Goal: Use online tool/utility: Utilize a website feature to perform a specific function

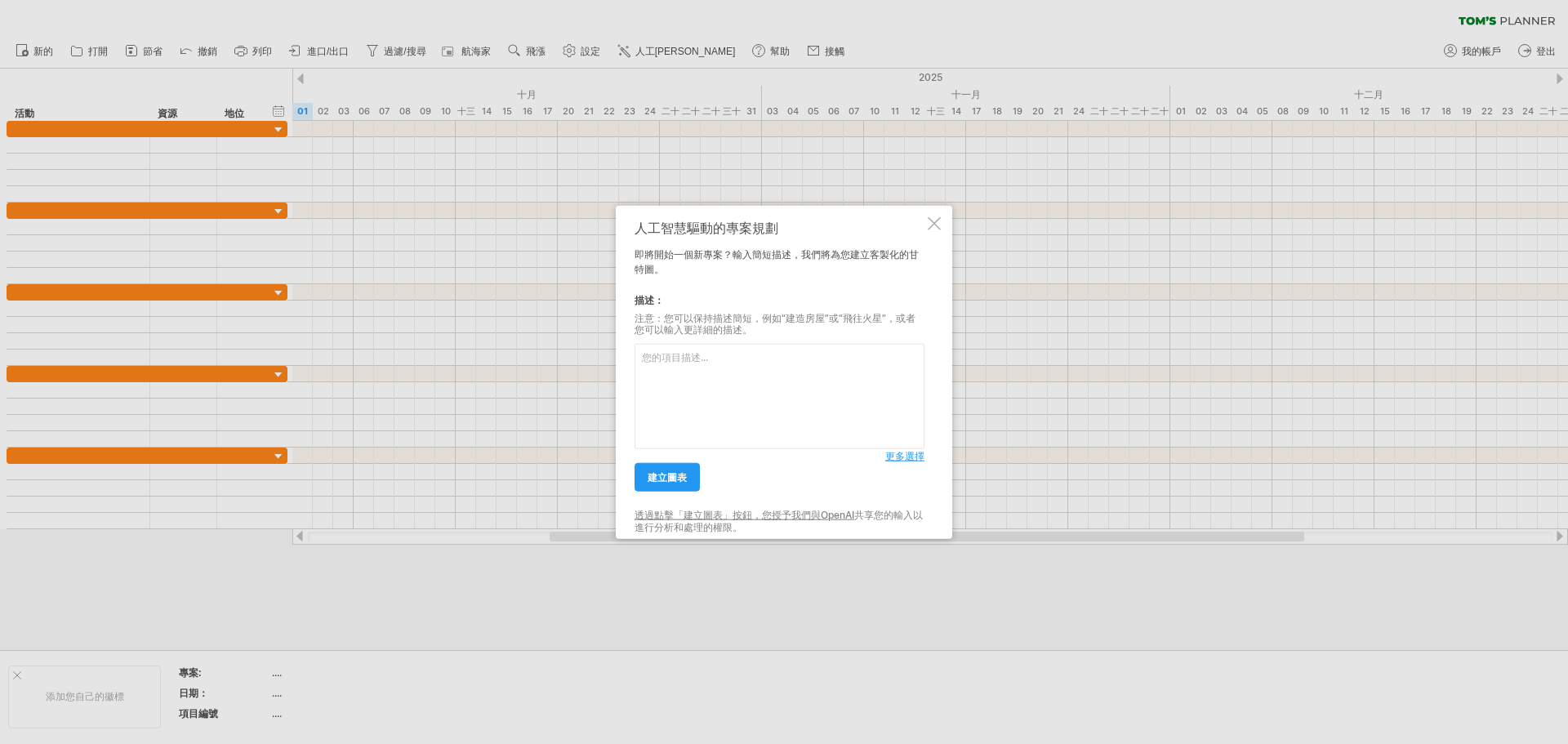
drag, startPoint x: 846, startPoint y: 382, endPoint x: 817, endPoint y: 416, distance: 44.7
click at [828, 404] on textarea at bounding box center [779, 396] width 290 height 105
click at [683, 482] on font "建立圖表" at bounding box center [667, 477] width 39 height 12
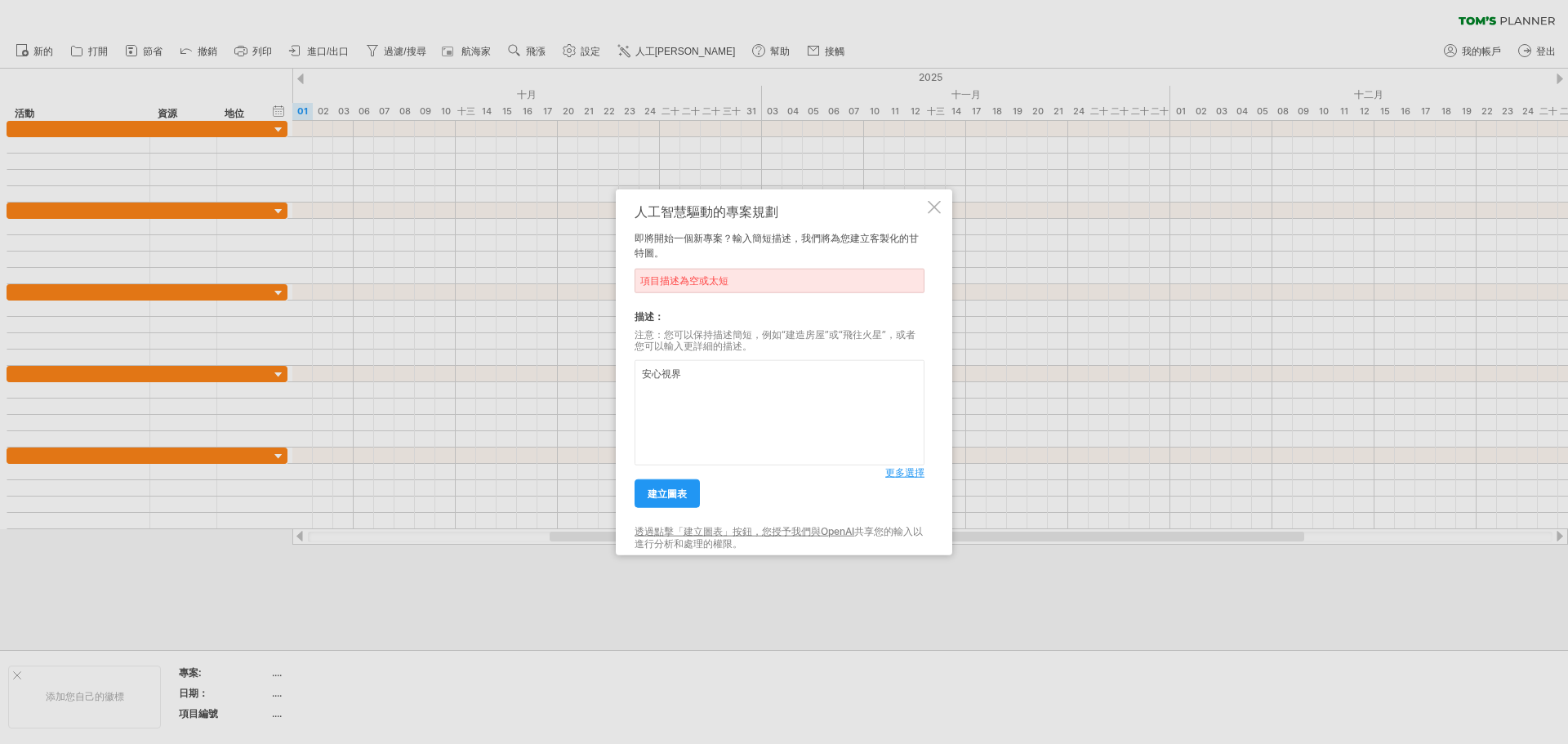
click at [694, 380] on textarea "安心視界" at bounding box center [779, 413] width 290 height 105
type textarea "安心視界電視視訊關懷服務並且設定Dress Code"
drag, startPoint x: 659, startPoint y: 507, endPoint x: 662, endPoint y: 497, distance: 10.4
click at [660, 503] on link "建立圖表" at bounding box center [667, 493] width 65 height 28
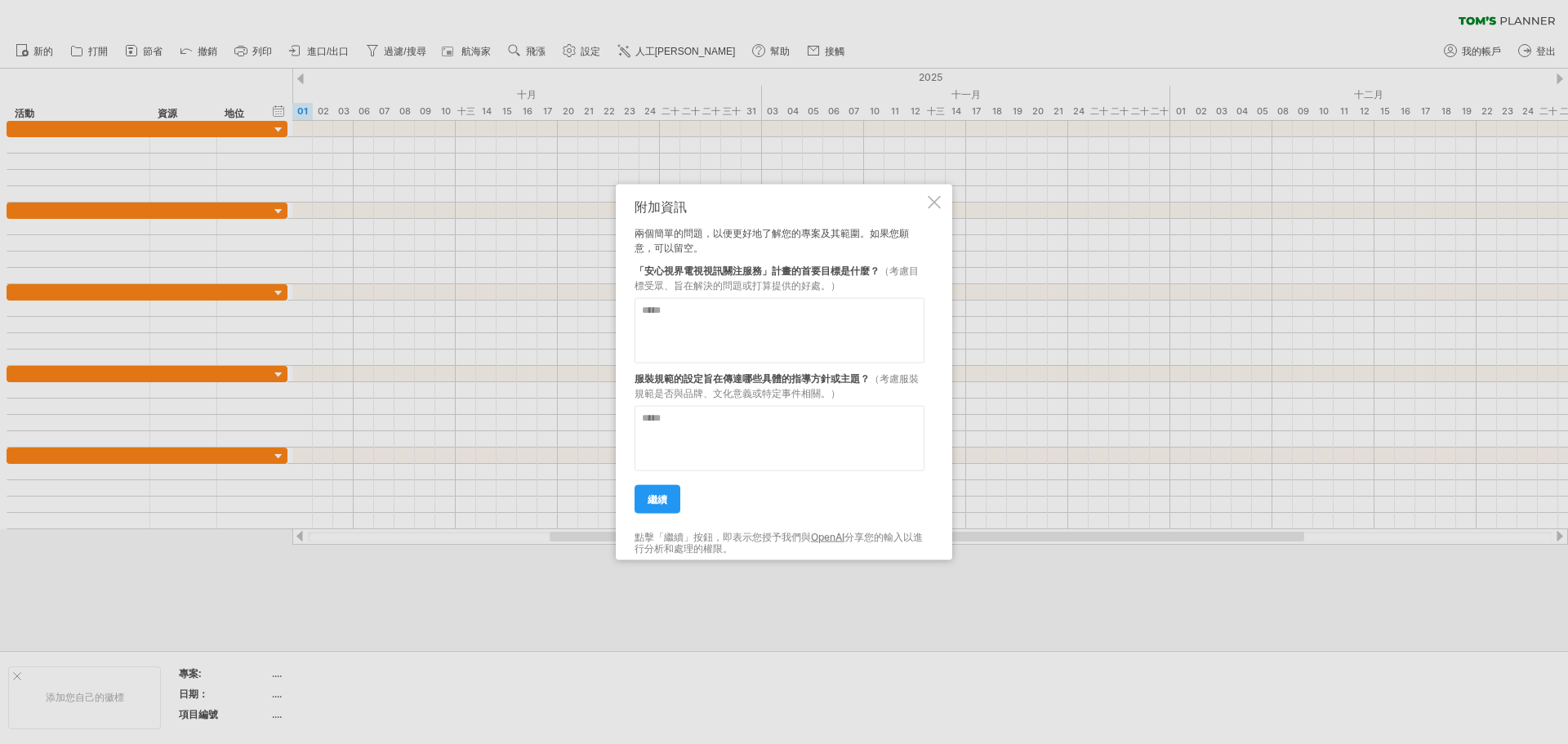
click at [716, 324] on textarea at bounding box center [779, 330] width 290 height 65
type textarea "*"
type textarea "******"
click at [700, 428] on textarea at bounding box center [779, 437] width 290 height 65
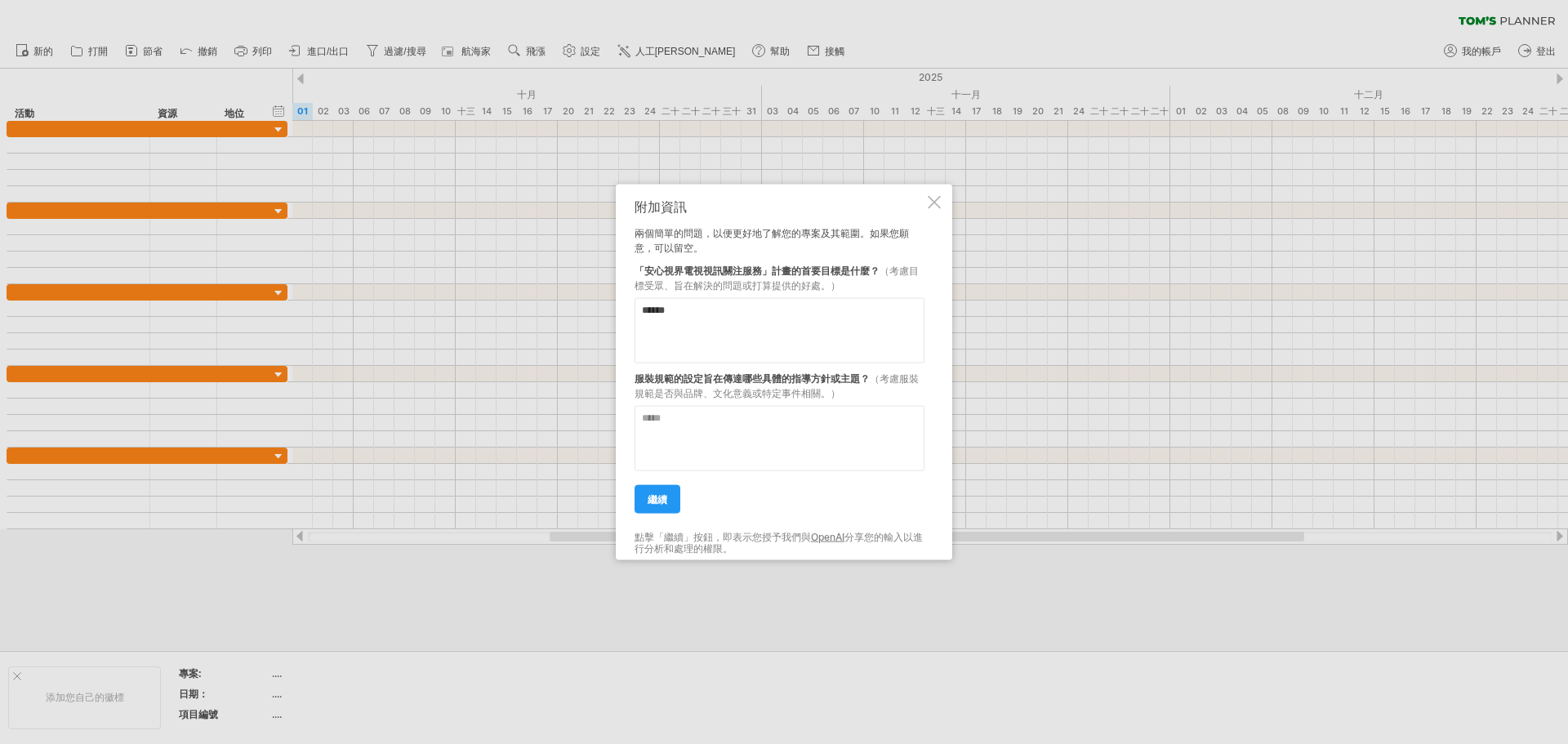
drag, startPoint x: 721, startPoint y: 322, endPoint x: 621, endPoint y: 309, distance: 100.8
click at [621, 309] on div "附加資訊 兩個簡單的問題，以便更好地了解您的專案及其範圍。如果您願意，可以留空。 「安心視界電視視訊關注服務」計畫的首要目標是什麼？ （考慮目標受眾、旨在解決…" at bounding box center [784, 372] width 337 height 377
click at [837, 426] on textarea at bounding box center [779, 437] width 290 height 65
click at [860, 319] on textarea "**********" at bounding box center [779, 330] width 290 height 65
click at [748, 448] on textarea at bounding box center [779, 437] width 290 height 65
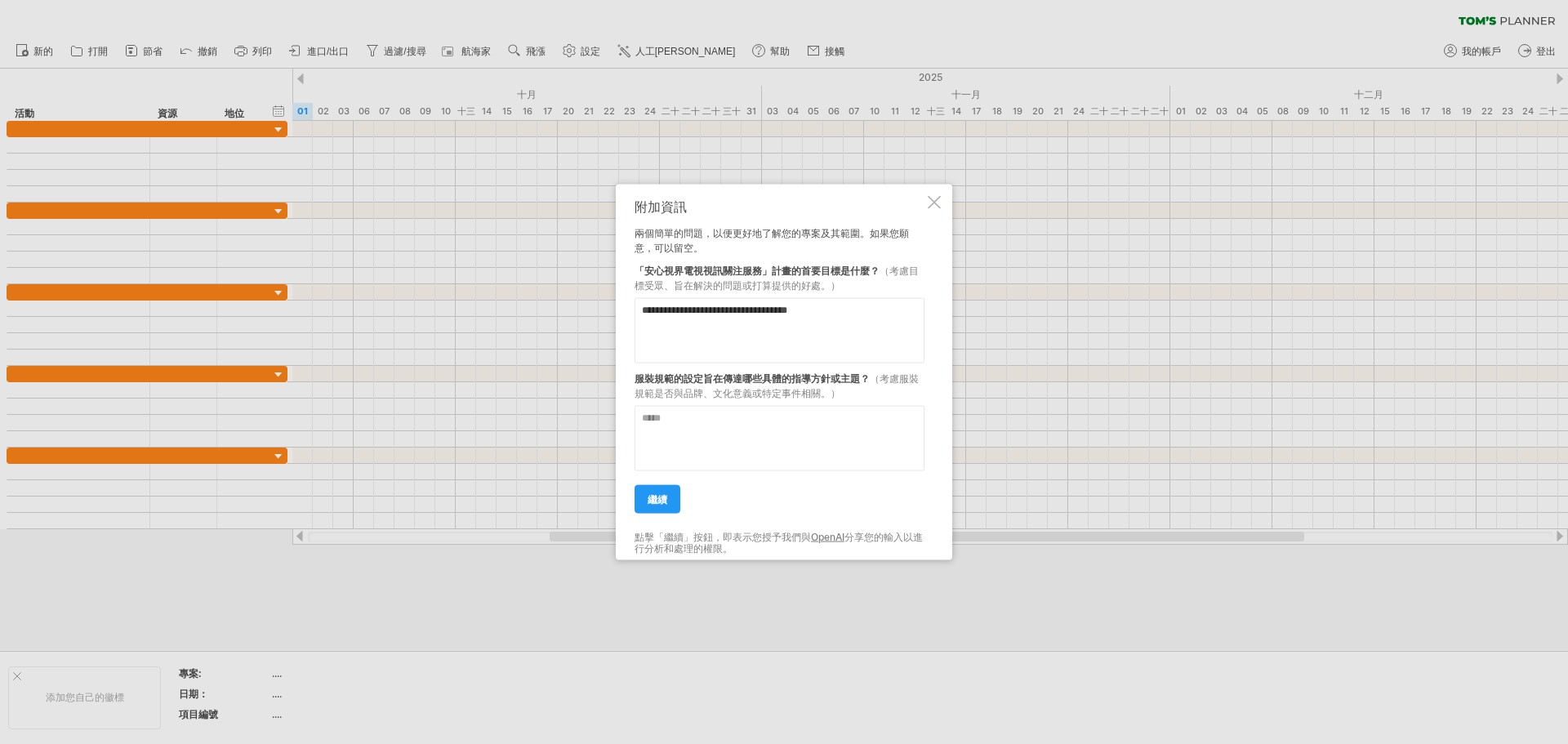
click at [694, 329] on textarea "**********" at bounding box center [779, 330] width 290 height 65
type textarea "**********"
click at [722, 441] on textarea at bounding box center [779, 437] width 290 height 65
type textarea "*"
type textarea "**********"
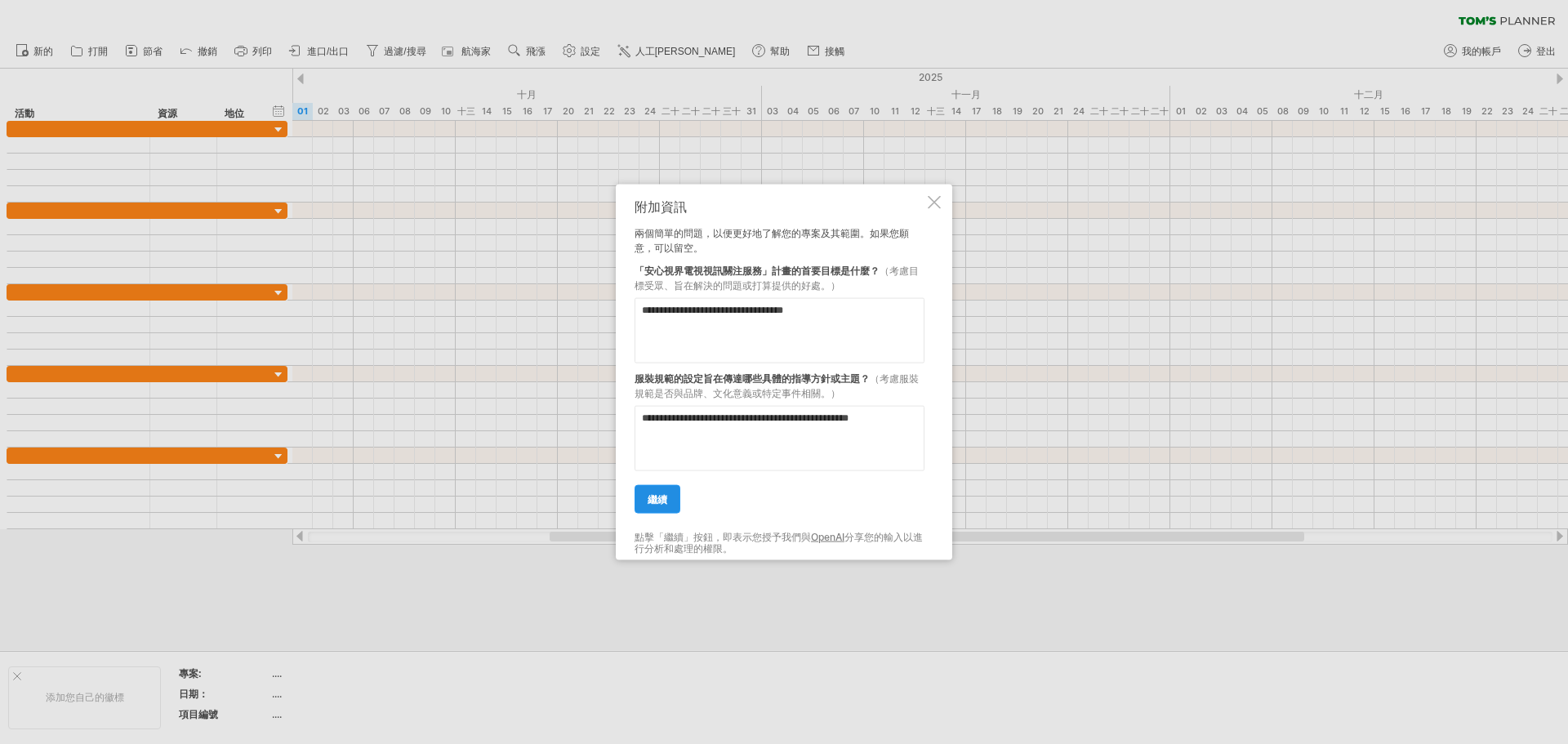
click at [668, 495] on link "繼續" at bounding box center [657, 498] width 45 height 28
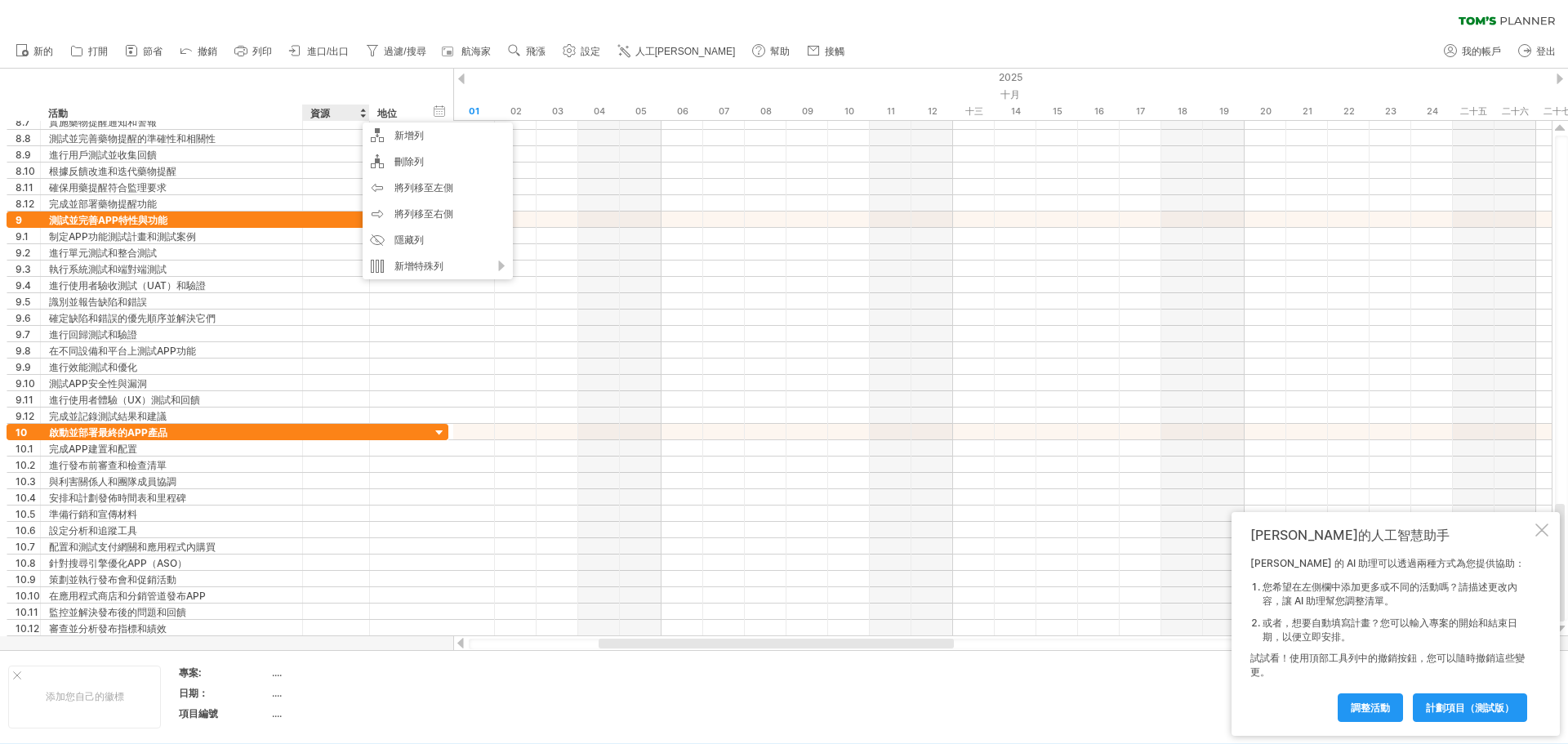
click at [243, 112] on div "活動" at bounding box center [170, 112] width 245 height 16
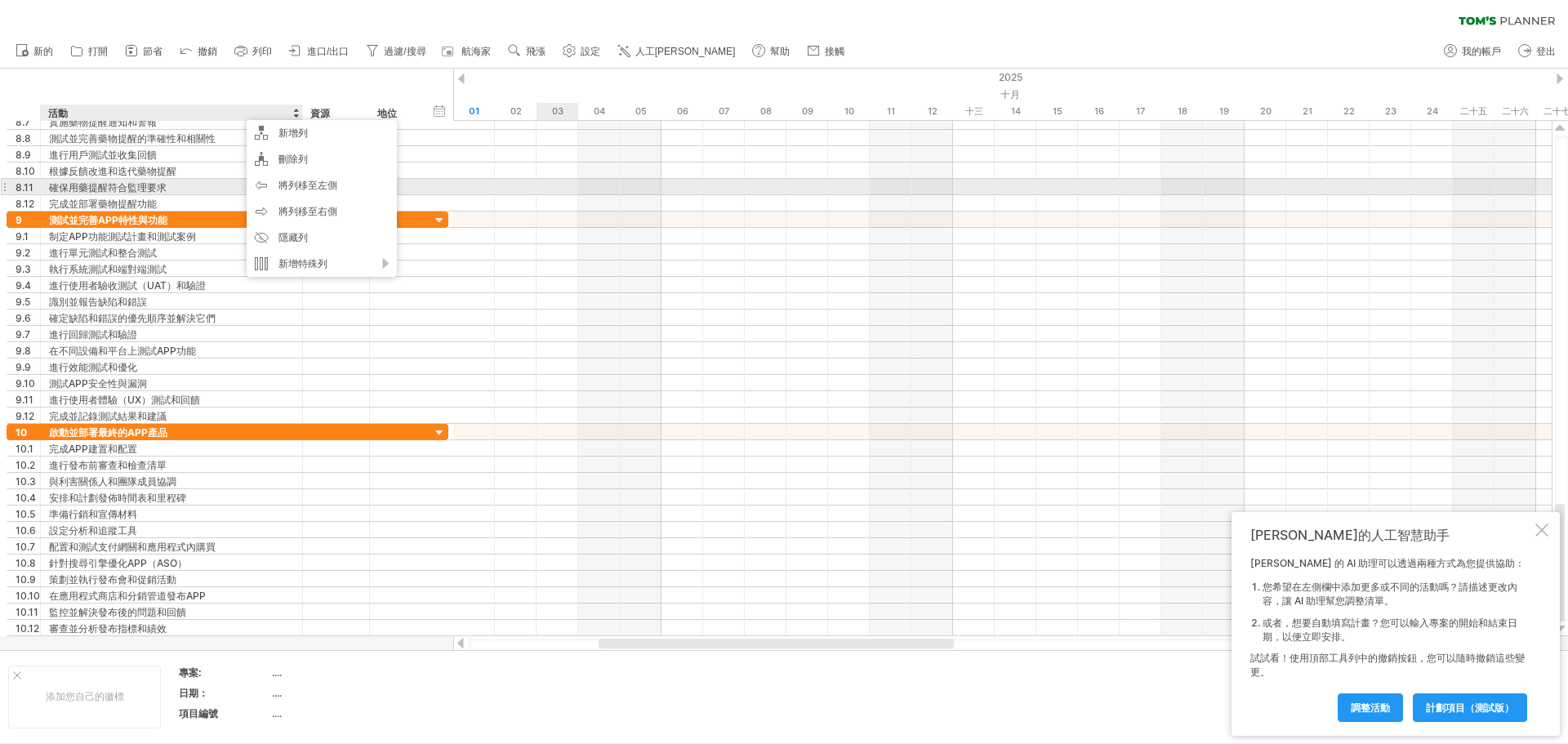
click at [544, 191] on div at bounding box center [1002, 187] width 1099 height 16
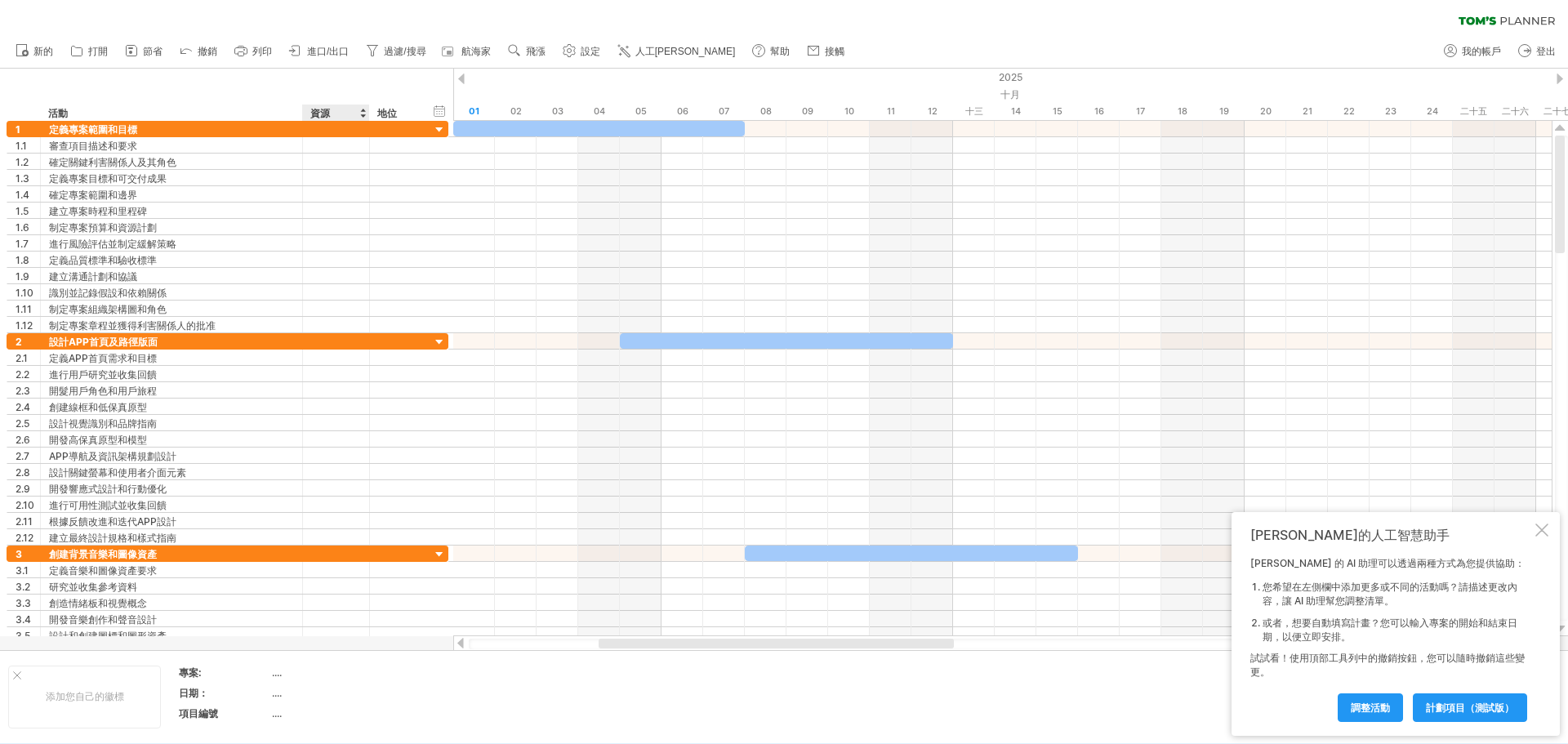
click at [360, 111] on div "資源" at bounding box center [335, 112] width 50 height 16
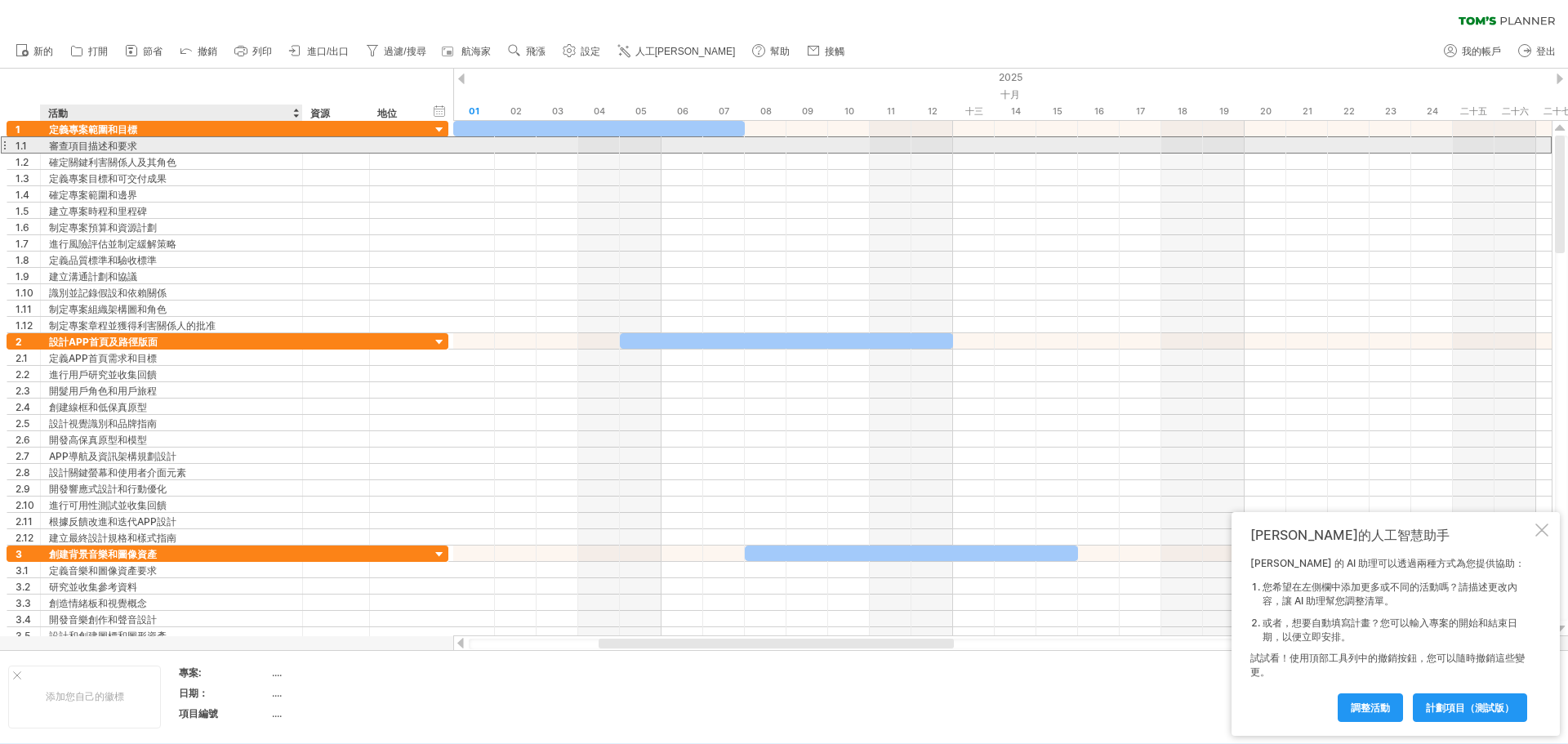
click at [213, 150] on div "審查項目描述和要求" at bounding box center [171, 145] width 245 height 15
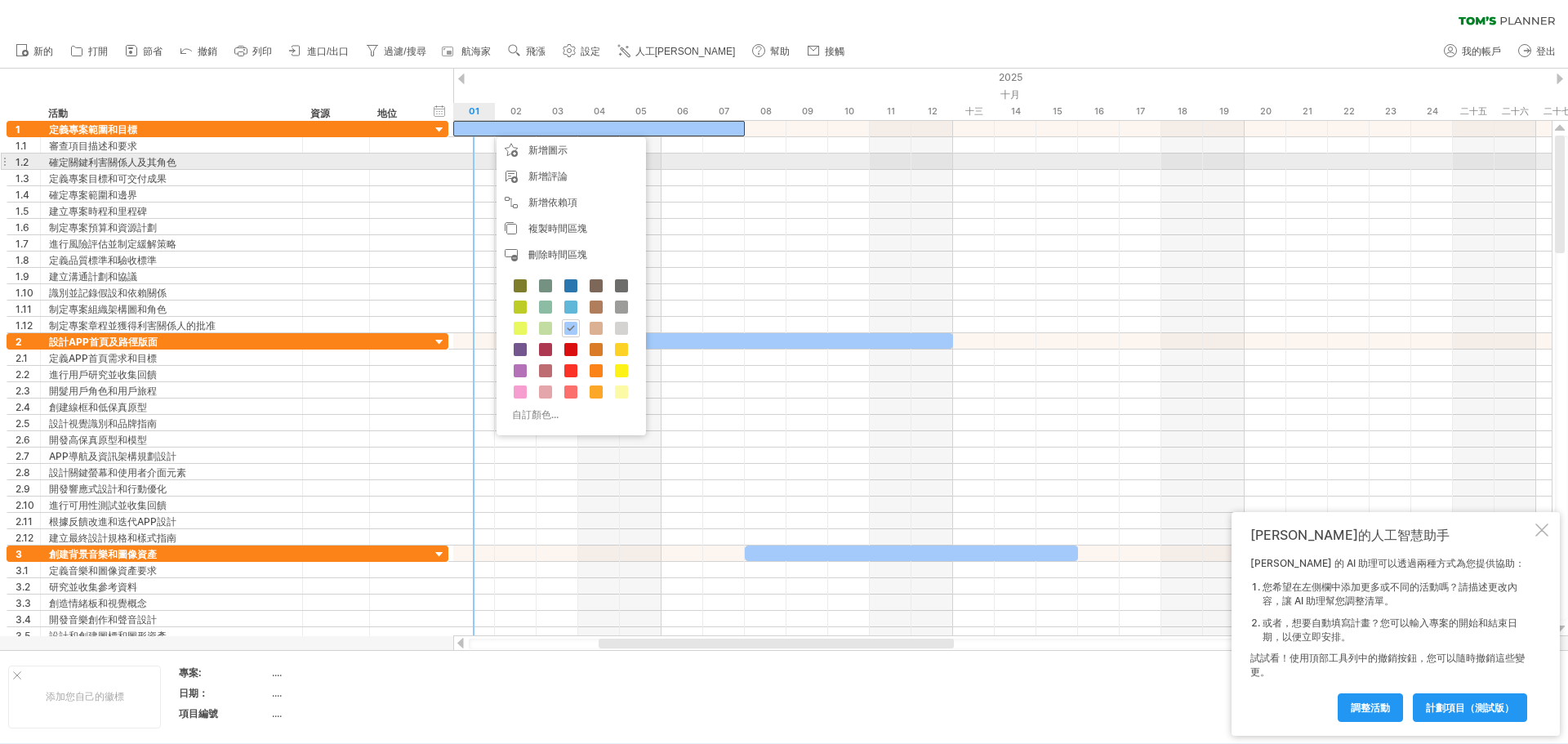
click at [441, 157] on div "**********" at bounding box center [228, 161] width 442 height 16
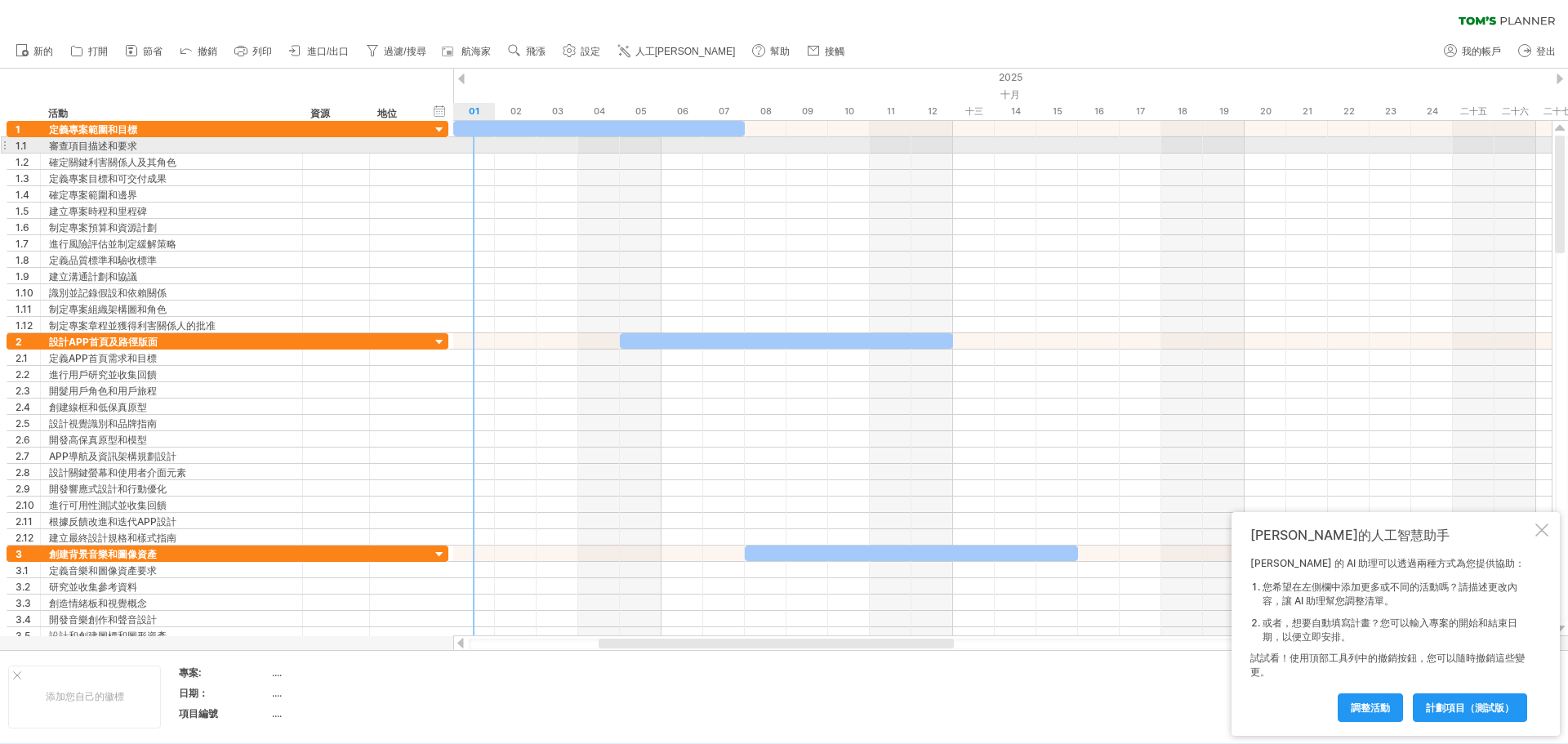
click at [457, 146] on div at bounding box center [1002, 145] width 1099 height 16
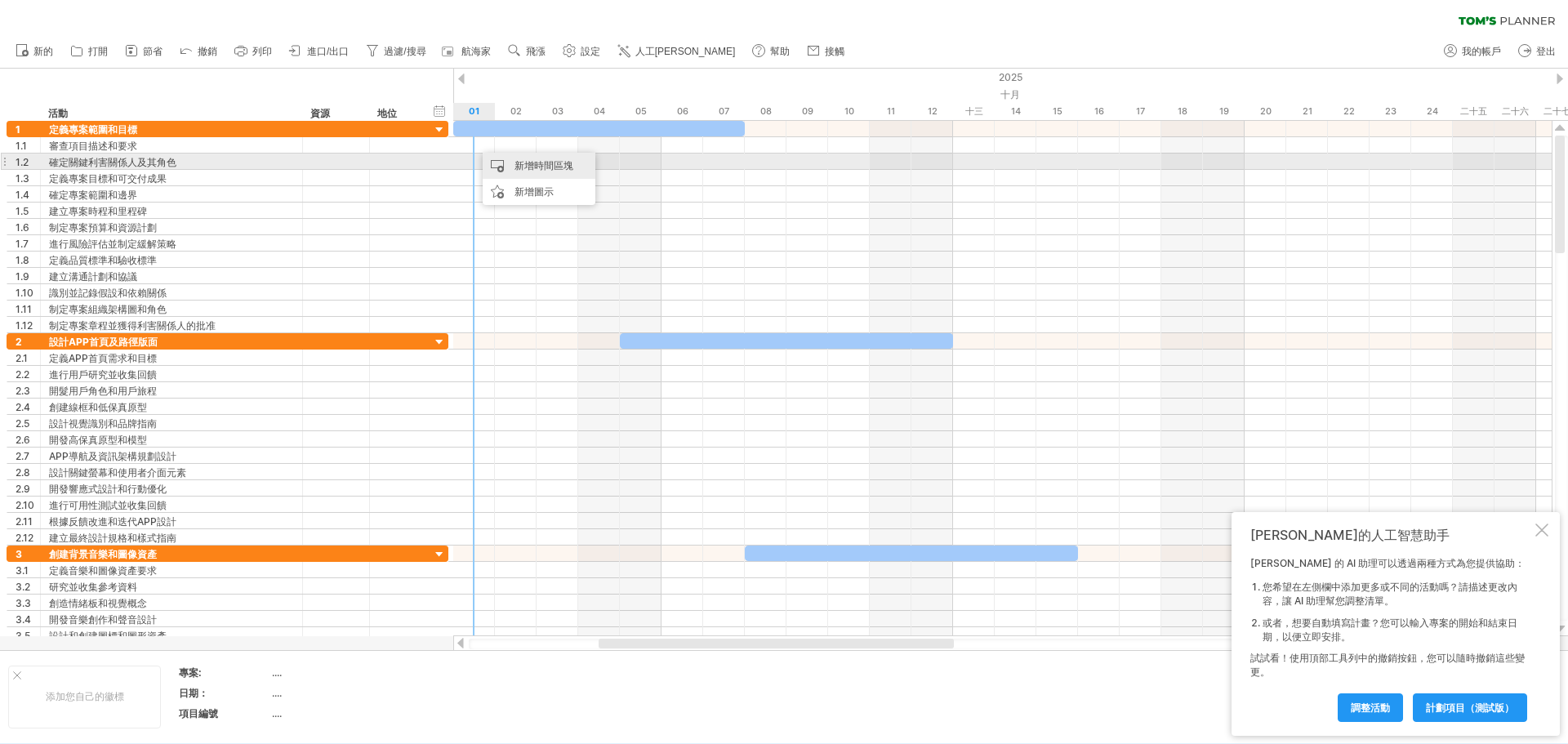
click at [523, 167] on font "新增時間區塊" at bounding box center [544, 165] width 59 height 12
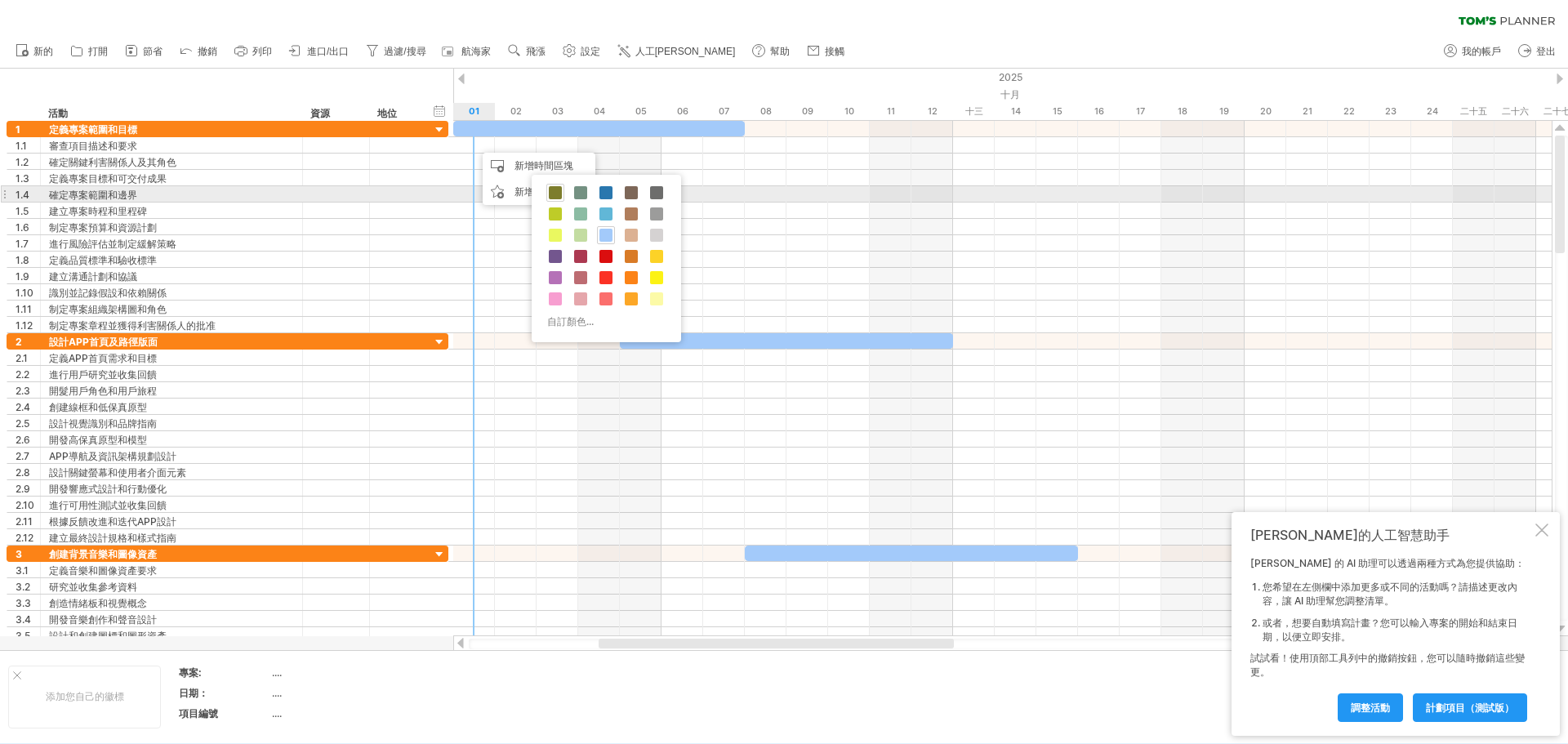
click at [560, 193] on span at bounding box center [555, 192] width 13 height 13
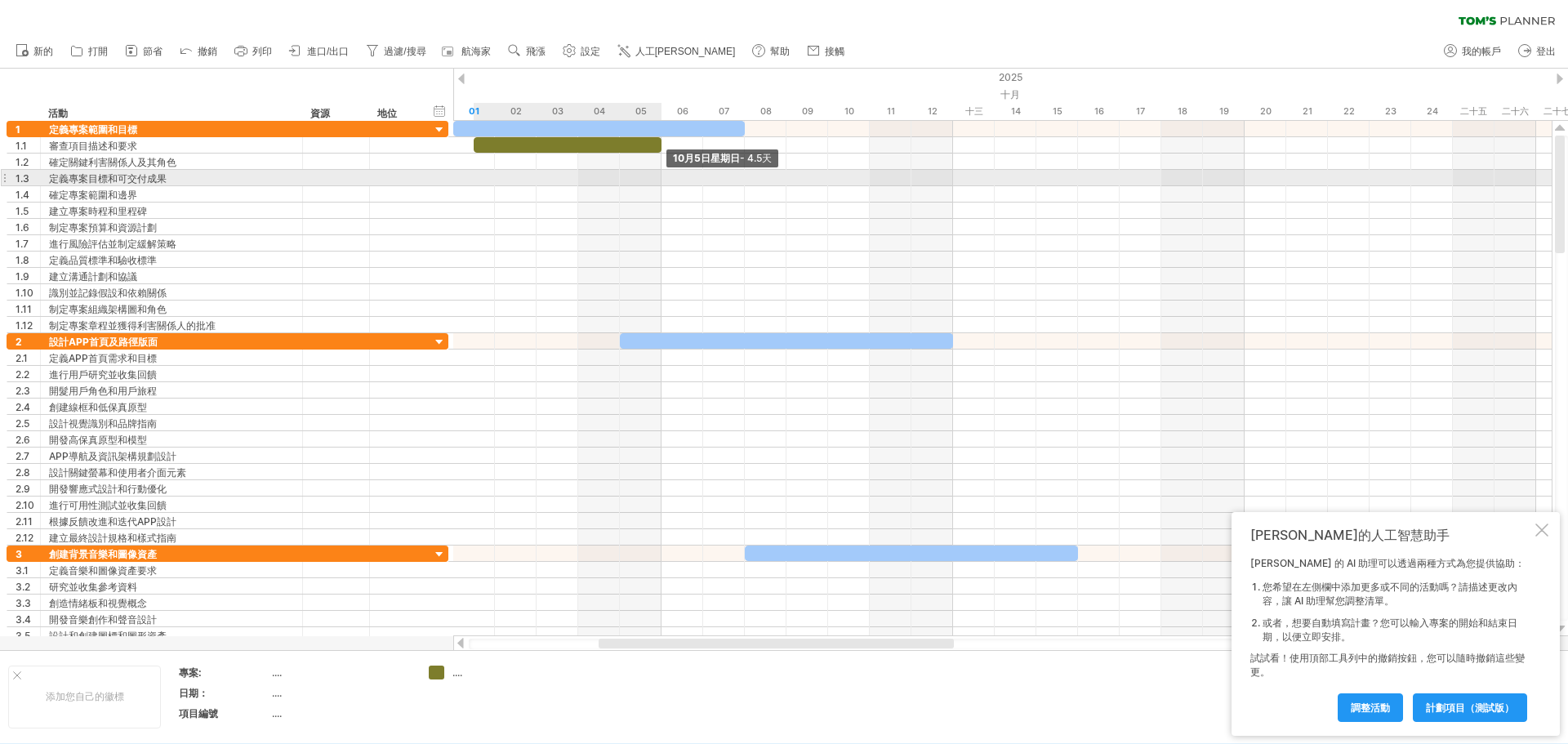
drag, startPoint x: 513, startPoint y: 143, endPoint x: 654, endPoint y: 177, distance: 145.0
click at [657, 178] on div "[DATE] - 4.5天" at bounding box center [1002, 378] width 1099 height 515
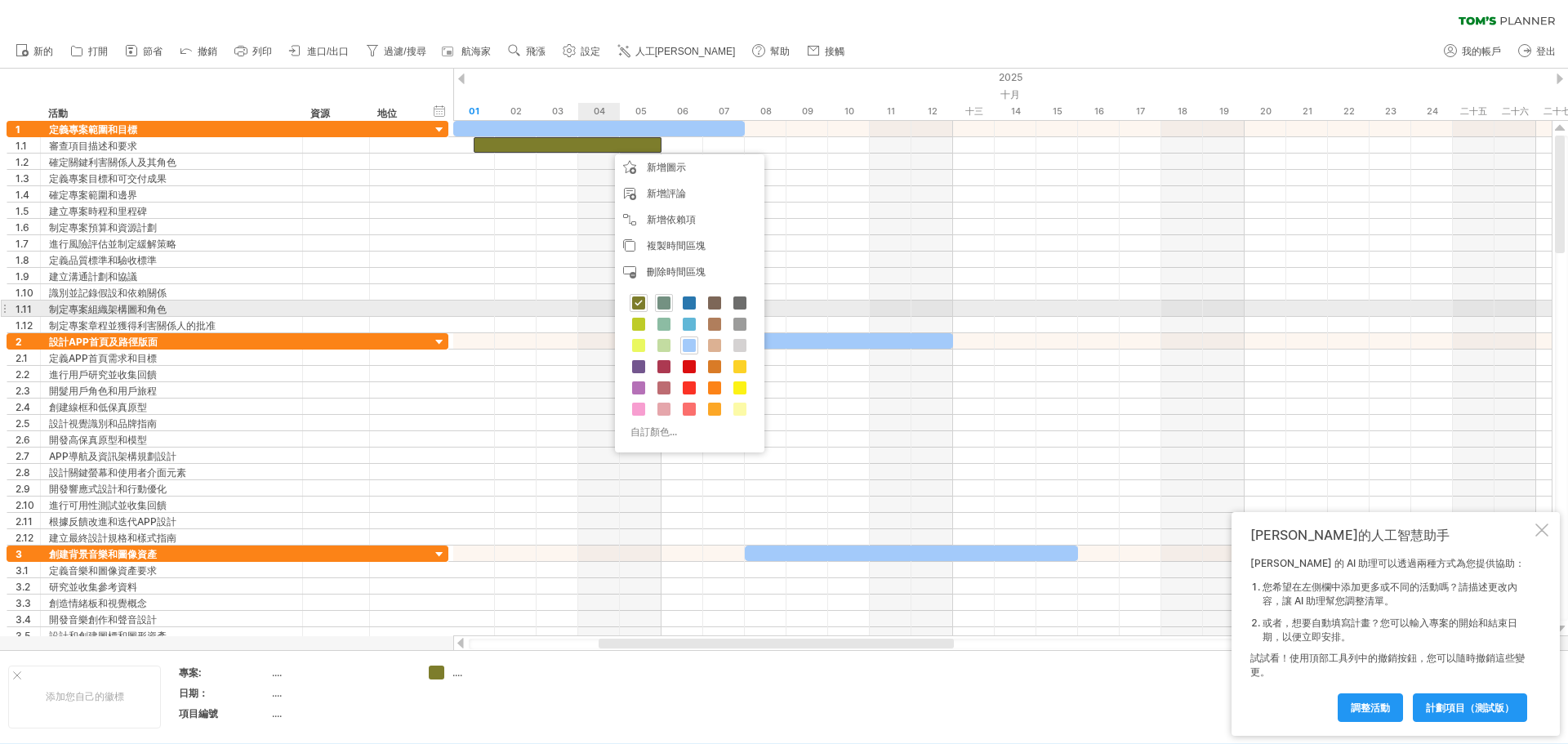
click at [668, 304] on span at bounding box center [664, 302] width 13 height 13
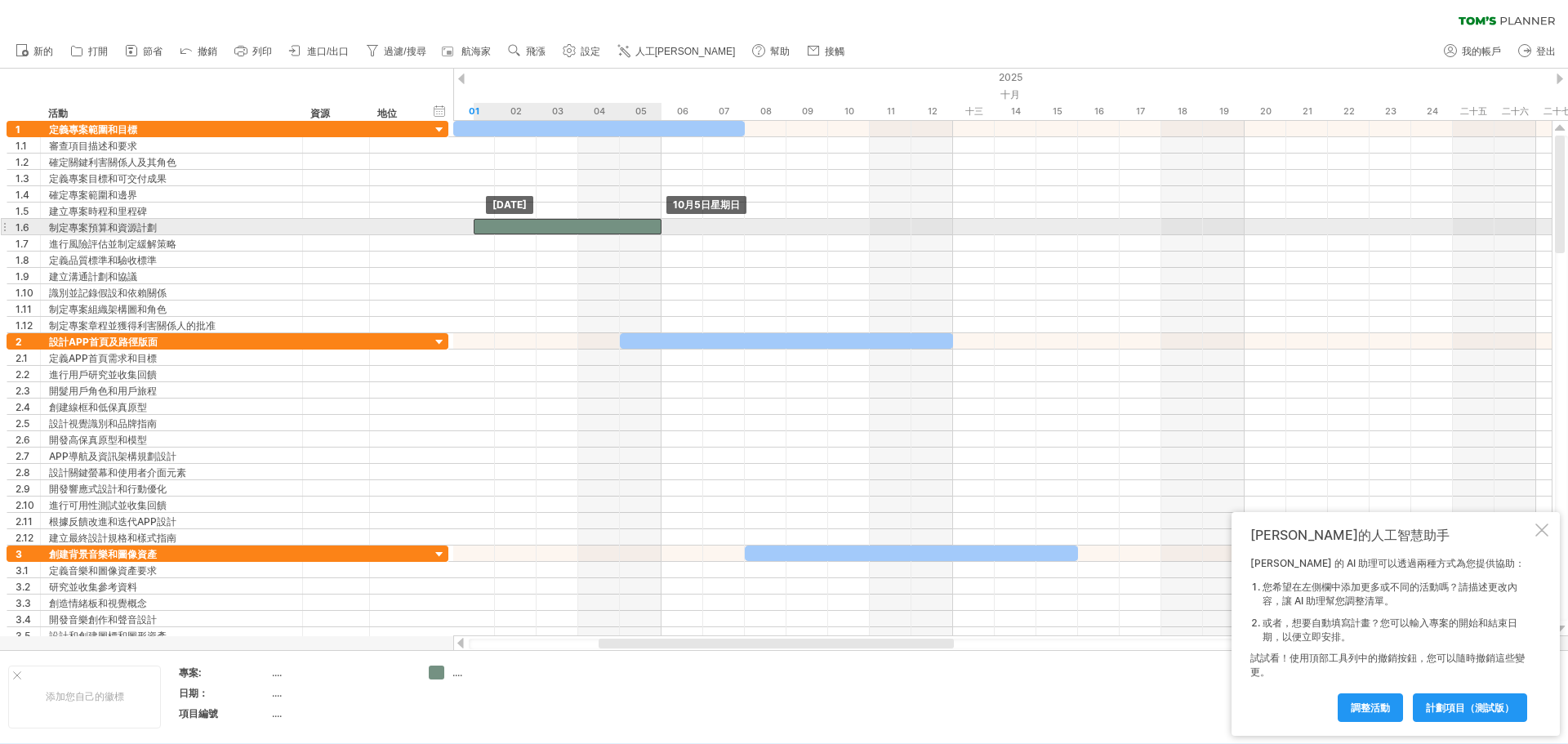
drag, startPoint x: 573, startPoint y: 143, endPoint x: 579, endPoint y: 223, distance: 80.2
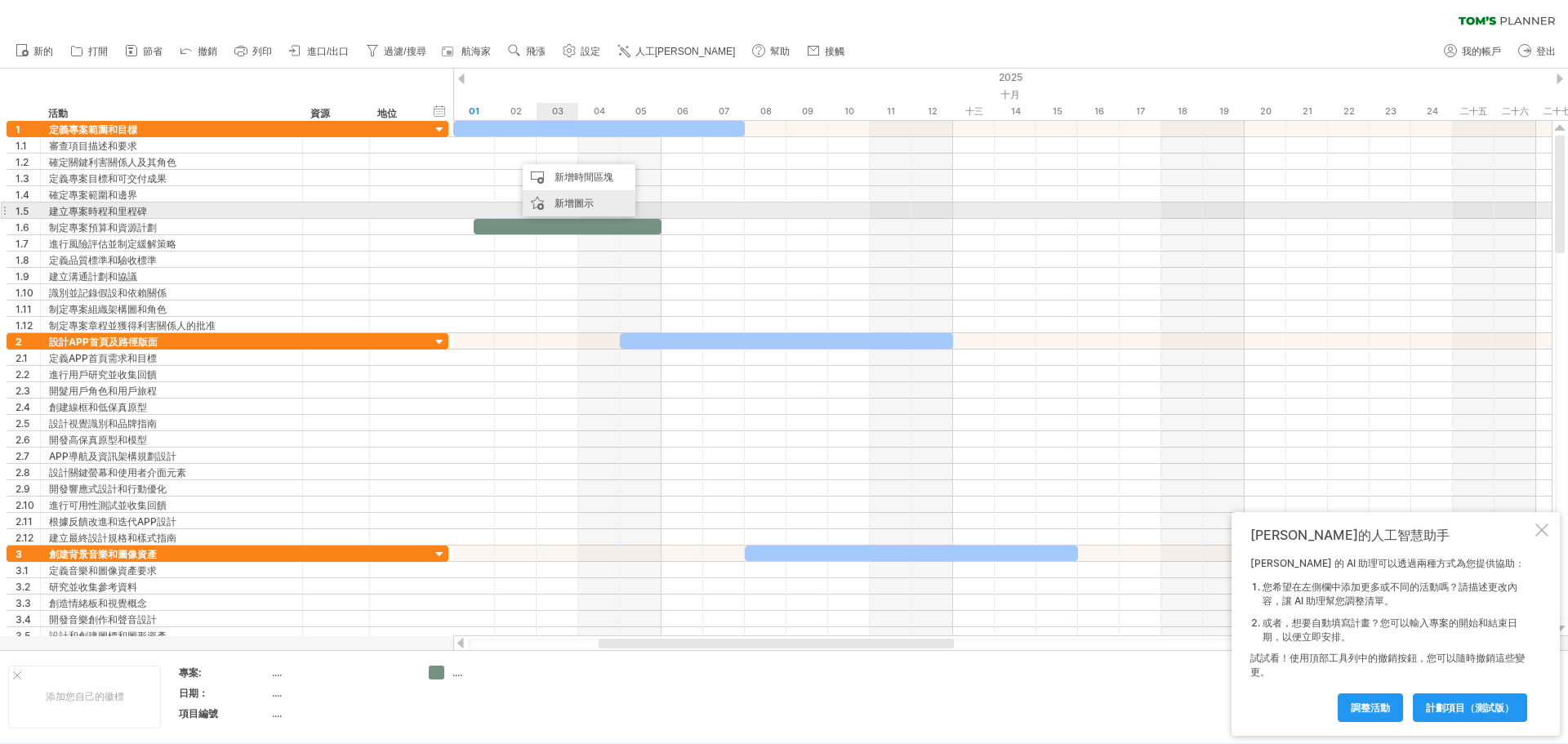
click at [564, 204] on font "新增圖示" at bounding box center [575, 203] width 39 height 12
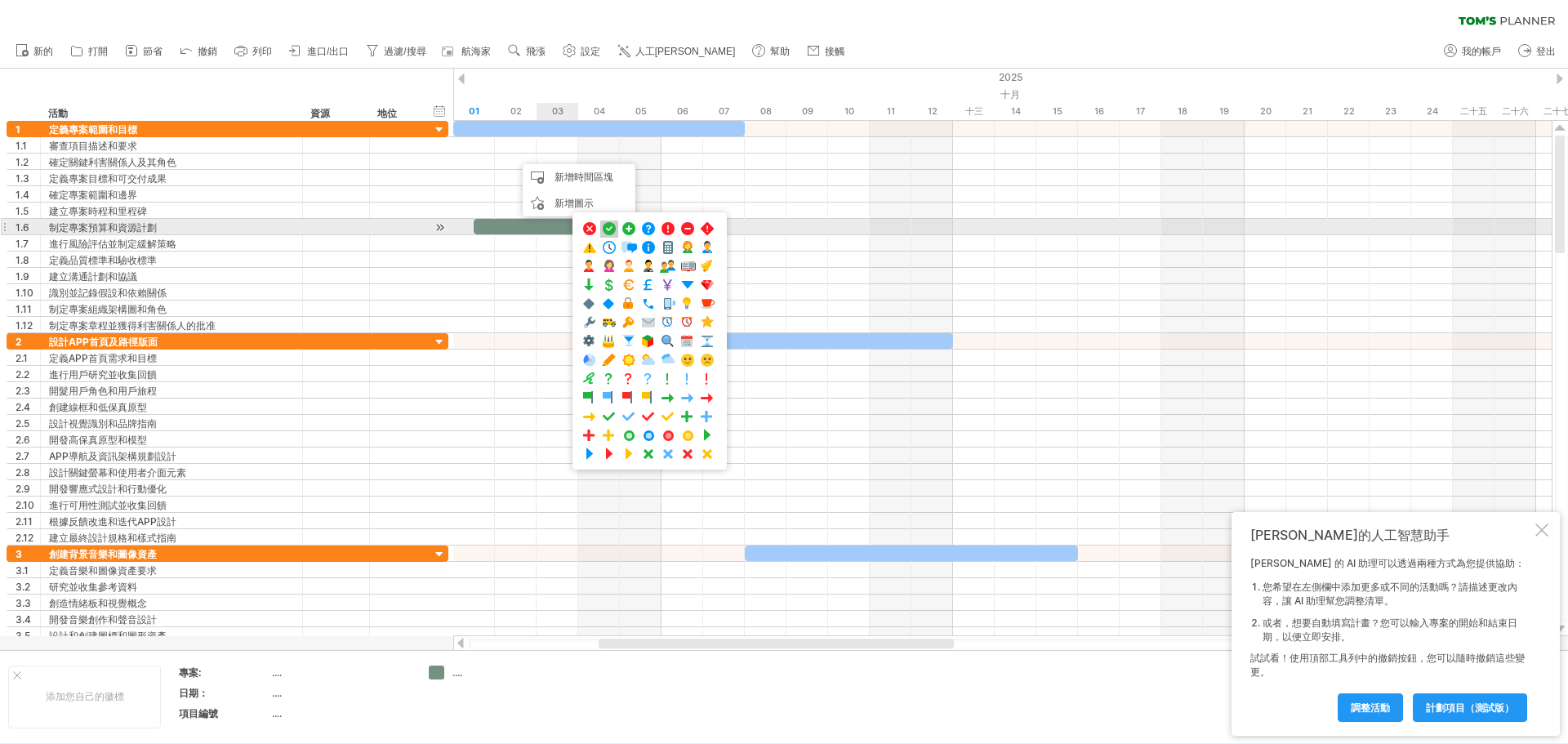
click at [607, 232] on span at bounding box center [609, 229] width 16 height 15
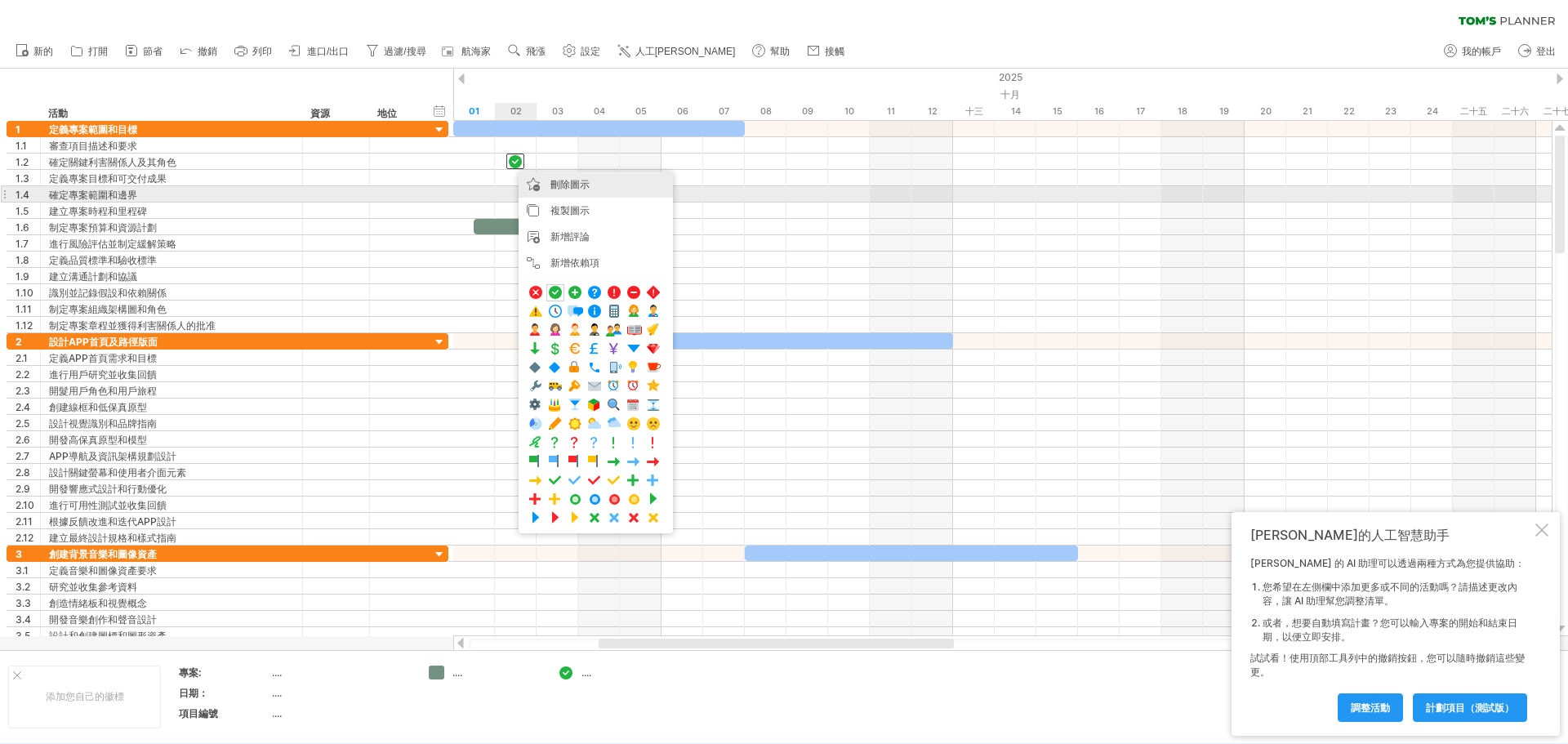
click at [540, 187] on div "刪除圖示 刪除選定的項目" at bounding box center [596, 184] width 154 height 27
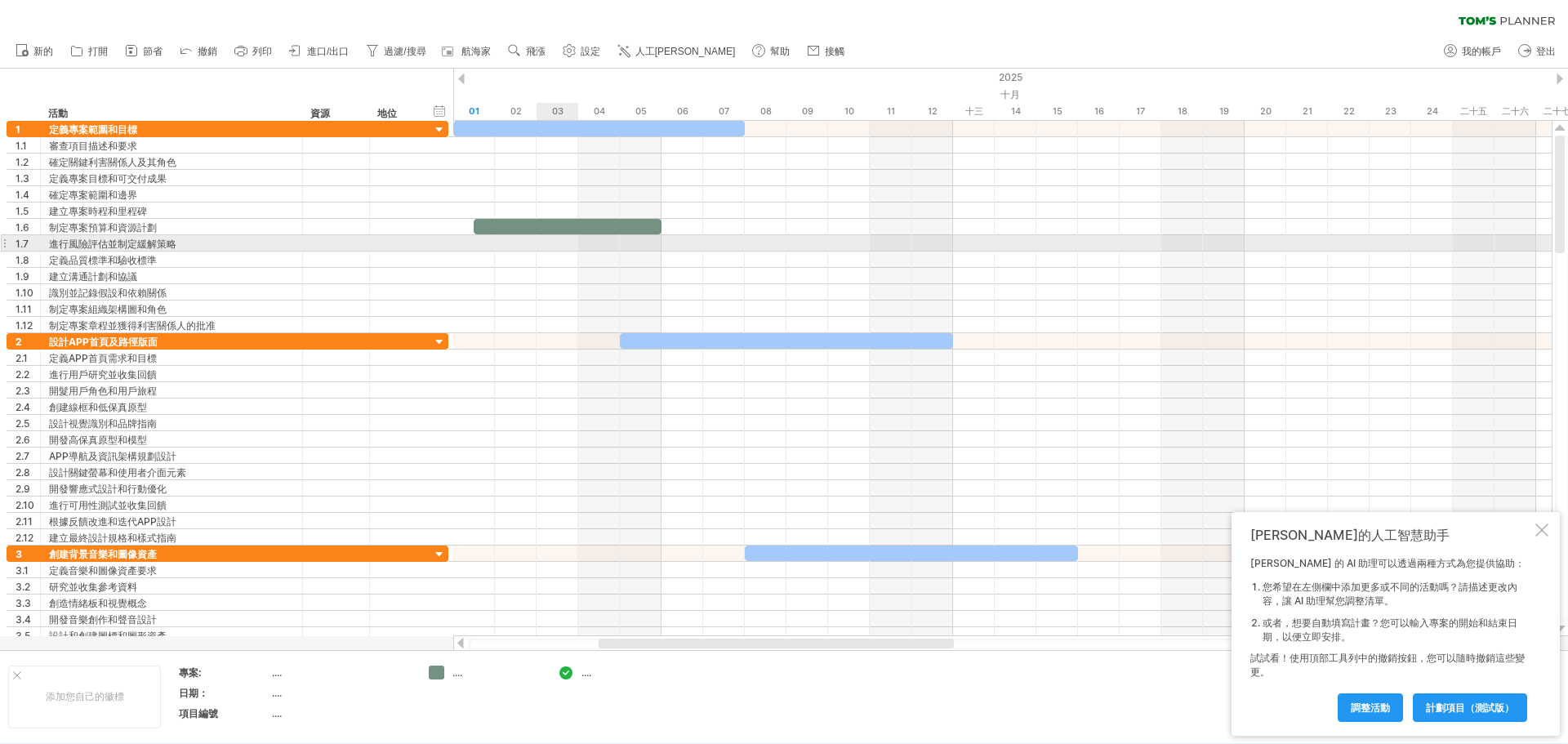
click at [566, 243] on div at bounding box center [1002, 243] width 1099 height 16
